Goal: Navigation & Orientation: Go to known website

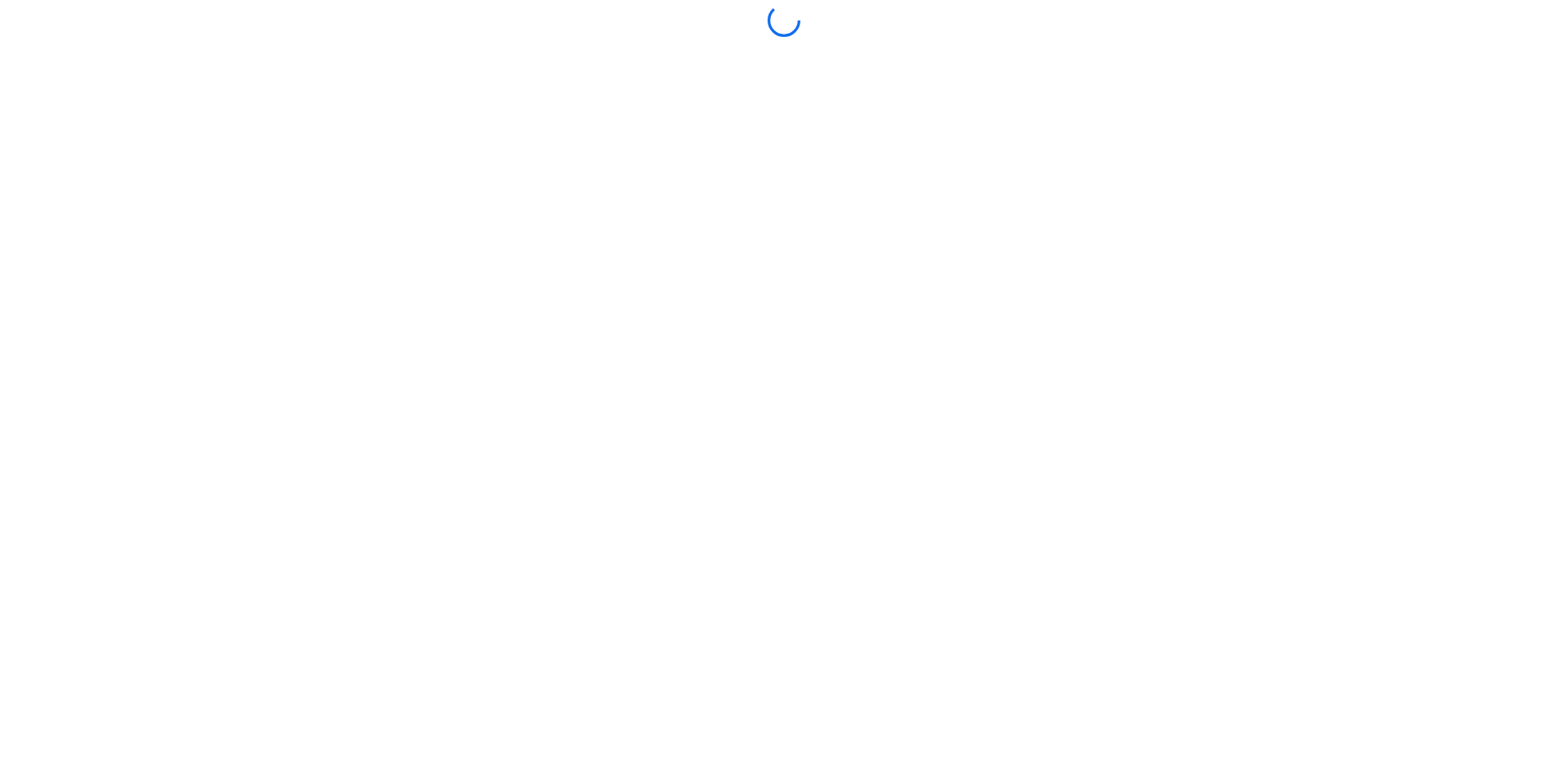
click at [778, 537] on div at bounding box center [784, 391] width 1560 height 774
